Goal: Transaction & Acquisition: Book appointment/travel/reservation

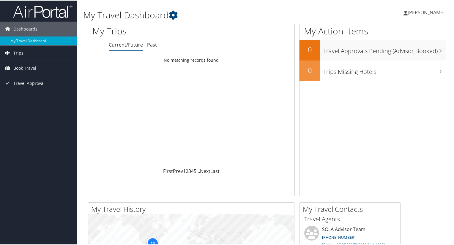
click at [19, 53] on span "Trips" at bounding box center [18, 52] width 10 height 15
click at [27, 95] on span "Book Travel" at bounding box center [24, 94] width 23 height 15
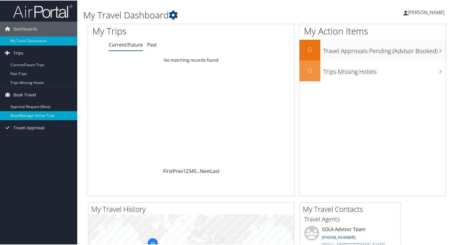
click at [34, 115] on link "Book/Manage Online Trips" at bounding box center [38, 115] width 77 height 9
